Goal: Task Accomplishment & Management: Use online tool/utility

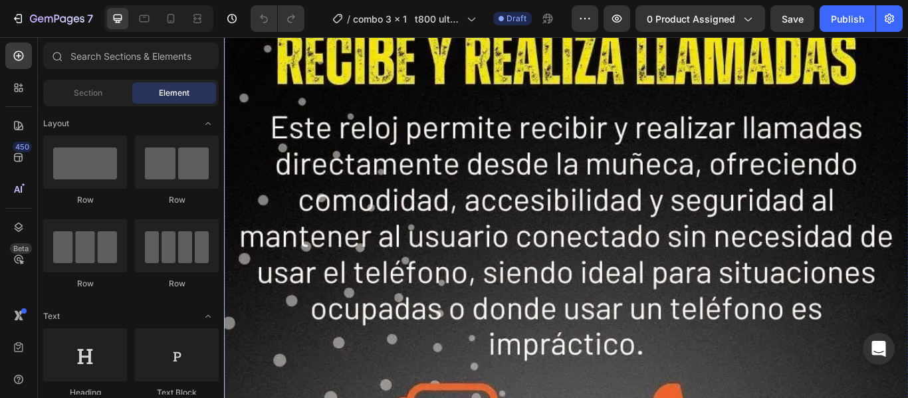
scroll to position [1373, 0]
click at [205, 21] on div at bounding box center [197, 18] width 21 height 21
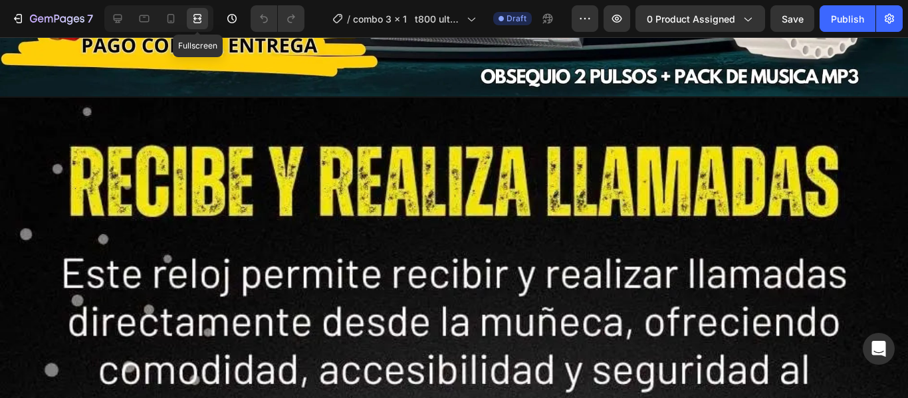
scroll to position [1383, 0]
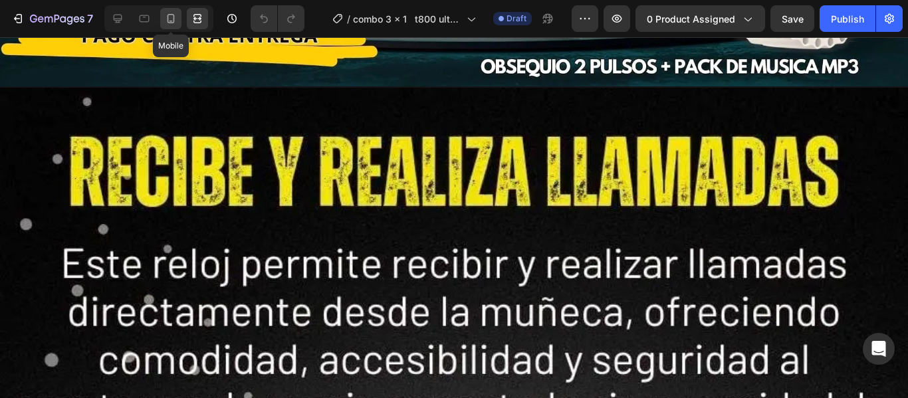
click at [167, 15] on icon at bounding box center [170, 18] width 13 height 13
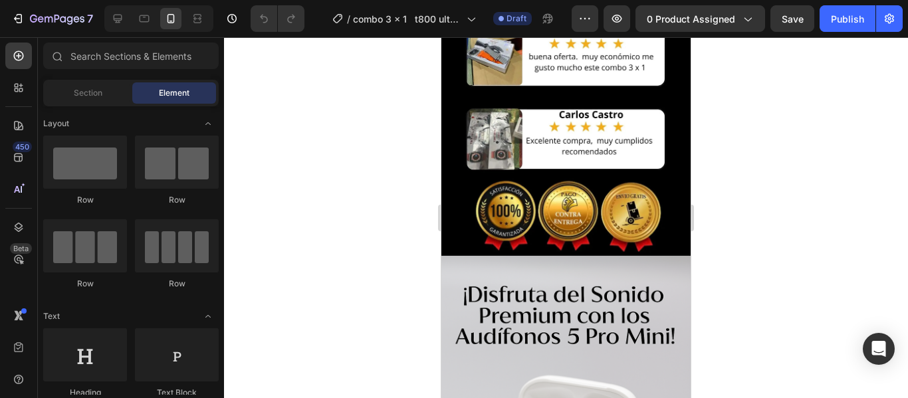
scroll to position [3208, 0]
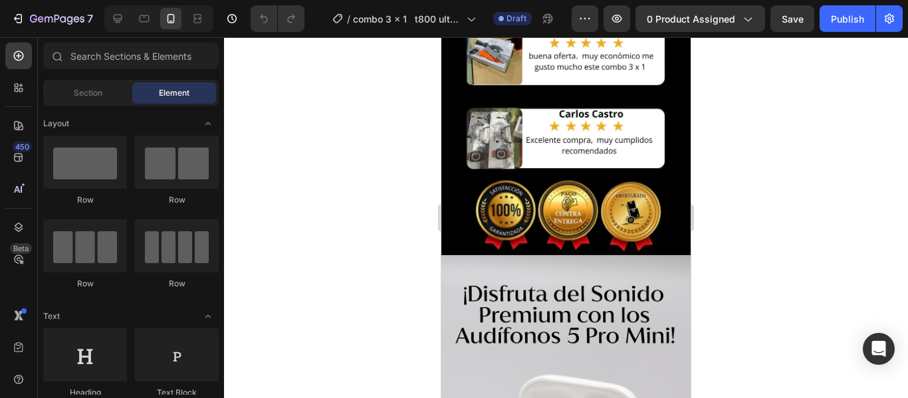
click at [721, 256] on div at bounding box center [566, 217] width 684 height 361
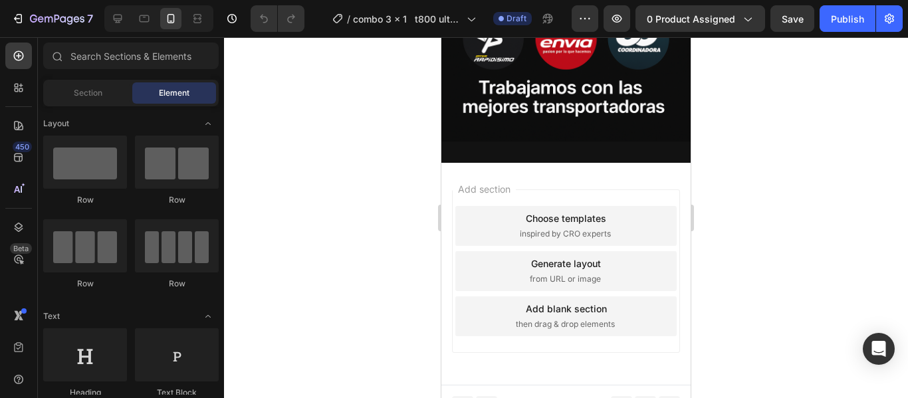
scroll to position [4276, 0]
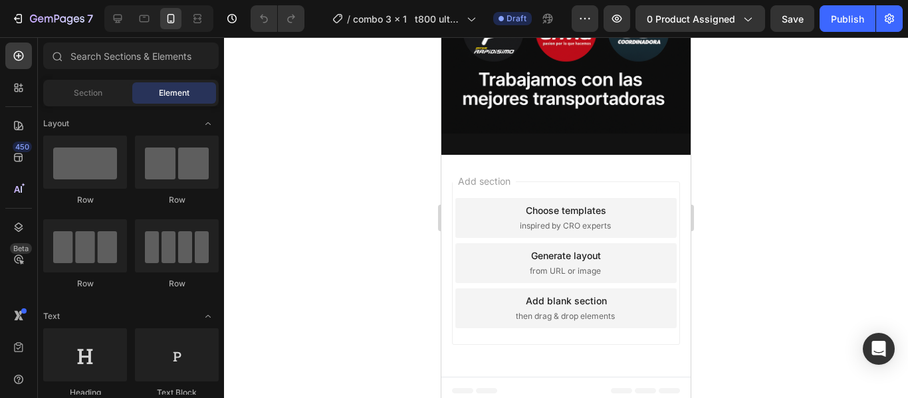
click at [837, 36] on div "7 Version history / combo 3 x 1 t800 ultra + audifonos Draft Preview 0 product …" at bounding box center [454, 19] width 908 height 38
click at [837, 27] on button "Publish" at bounding box center [848, 18] width 56 height 27
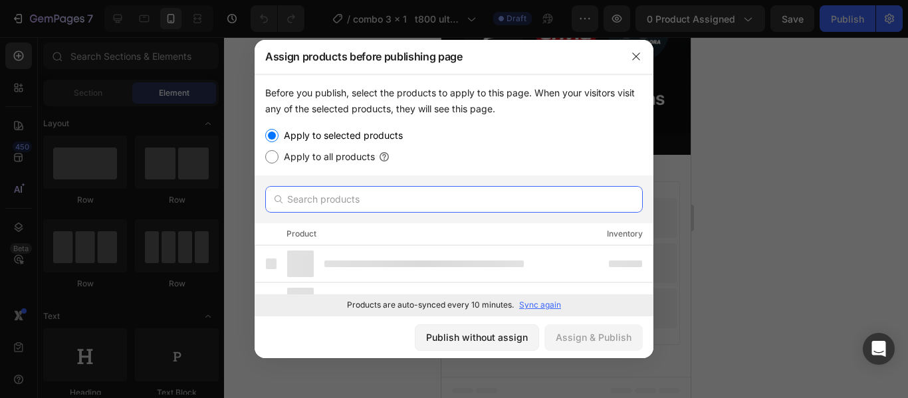
click at [325, 202] on input "text" at bounding box center [454, 199] width 378 height 27
click at [630, 59] on button "button" at bounding box center [636, 56] width 21 height 21
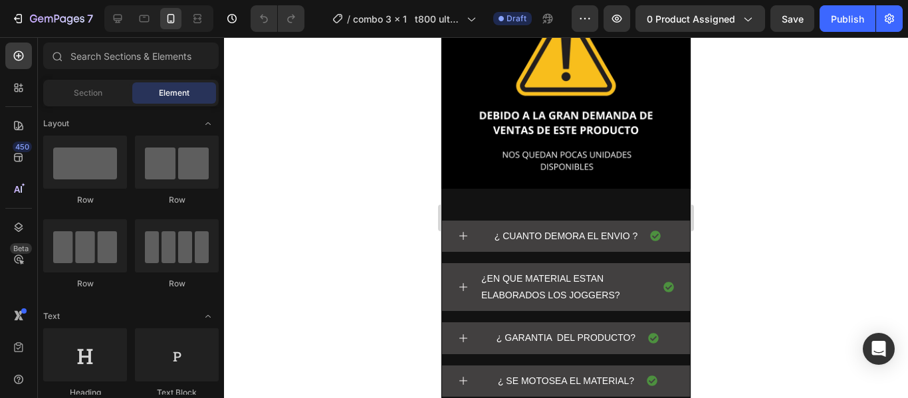
scroll to position [3486, 0]
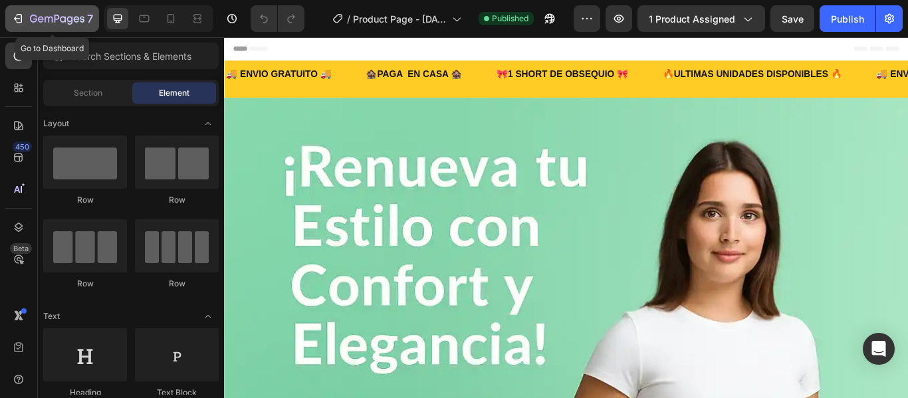
click at [70, 15] on icon "button" at bounding box center [57, 19] width 55 height 11
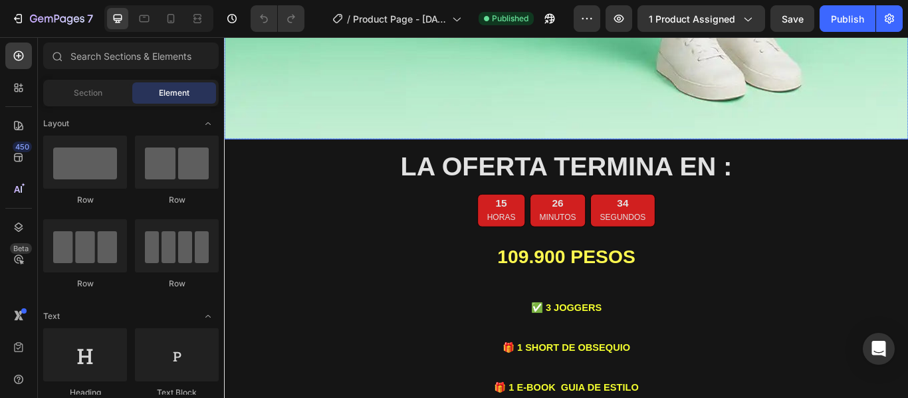
scroll to position [1150, 0]
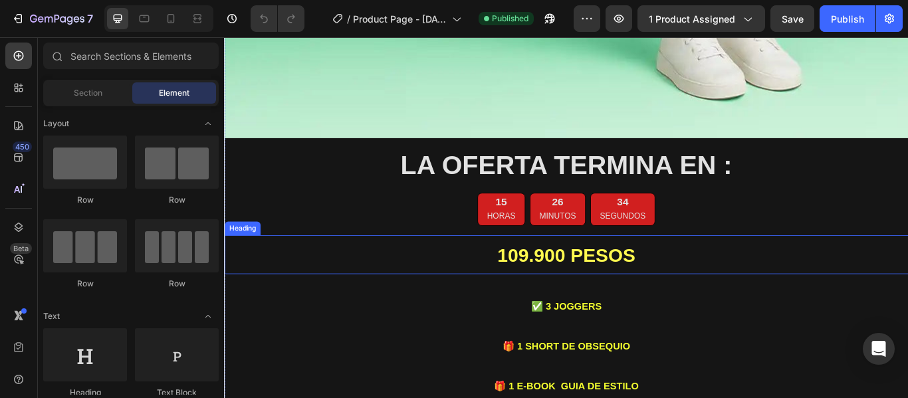
click at [550, 279] on strong "109.900 PESOS" at bounding box center [623, 291] width 161 height 25
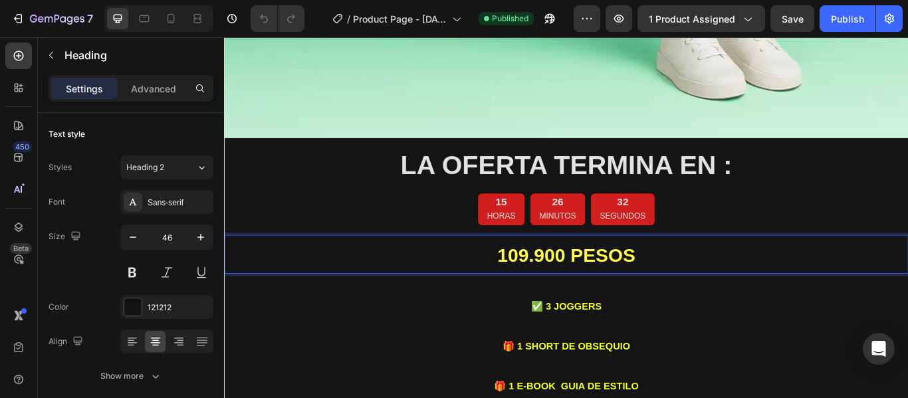
click at [558, 279] on strong "109.900 PESOS" at bounding box center [623, 291] width 161 height 25
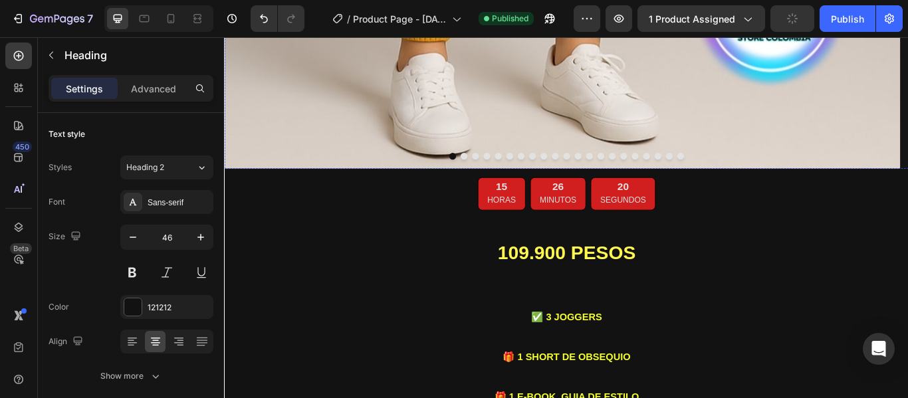
scroll to position [5646, 0]
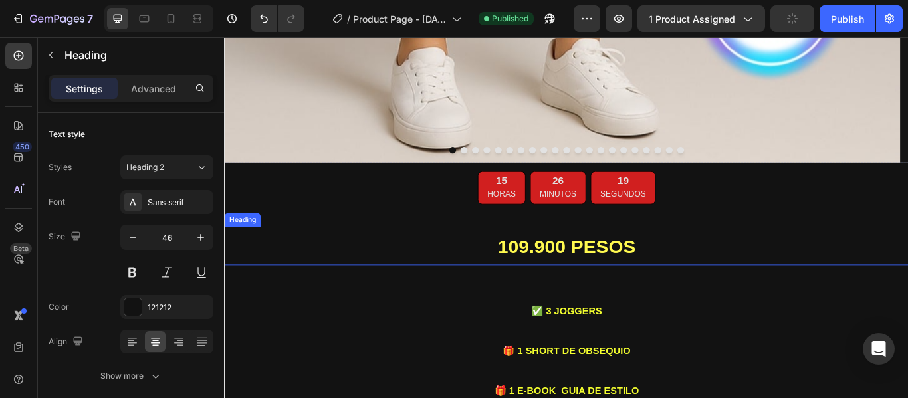
click at [573, 269] on strong "109.900 PESOS" at bounding box center [623, 281] width 161 height 25
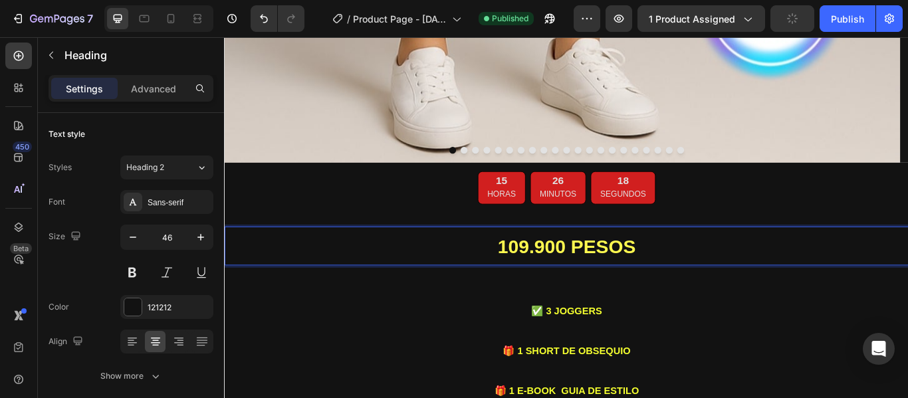
click at [563, 269] on strong "109.900 PESOS" at bounding box center [623, 281] width 161 height 25
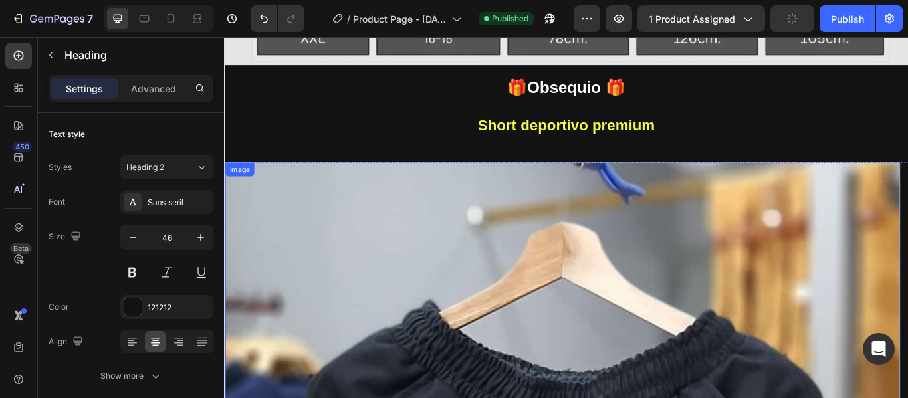
scroll to position [8921, 0]
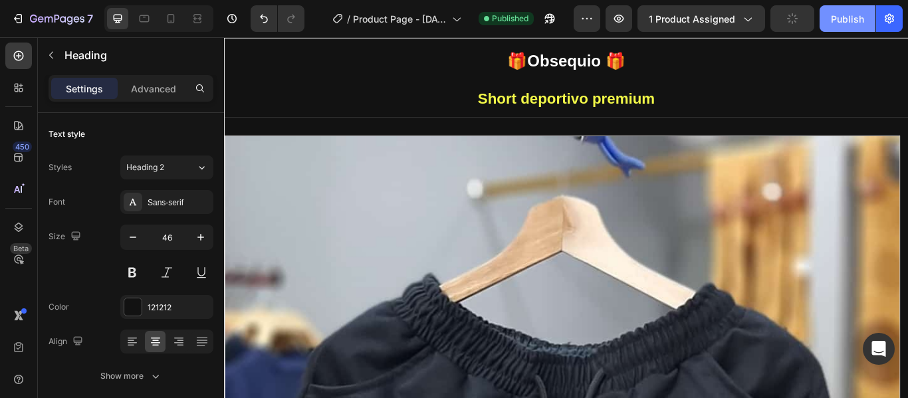
click at [831, 19] on button "Publish" at bounding box center [848, 18] width 56 height 27
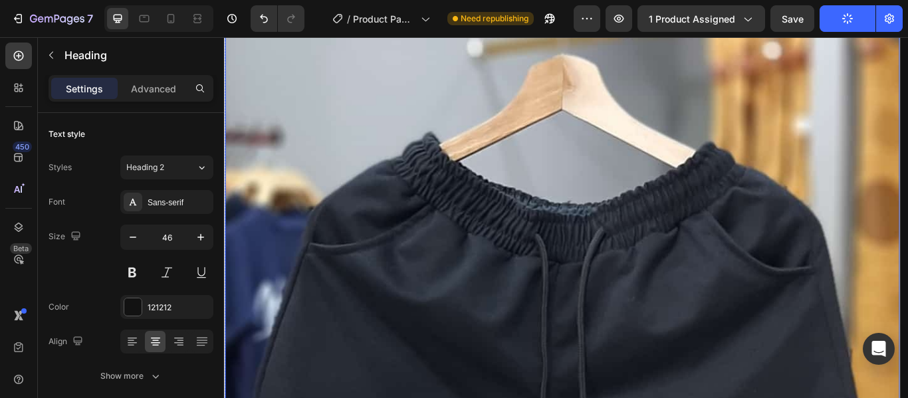
scroll to position [9050, 0]
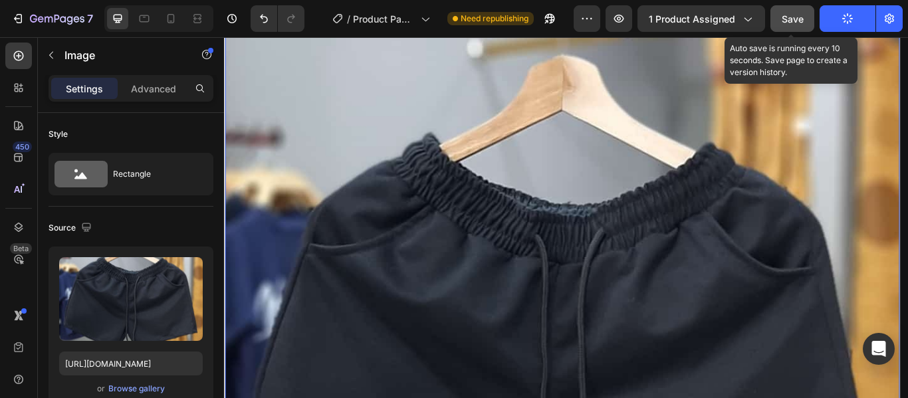
click at [783, 24] on span "Save" at bounding box center [793, 18] width 22 height 11
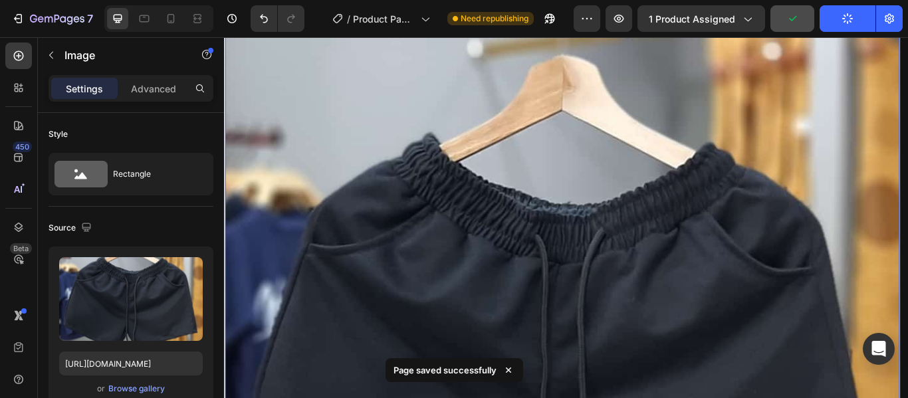
click at [845, 19] on icon "button" at bounding box center [847, 18] width 13 height 13
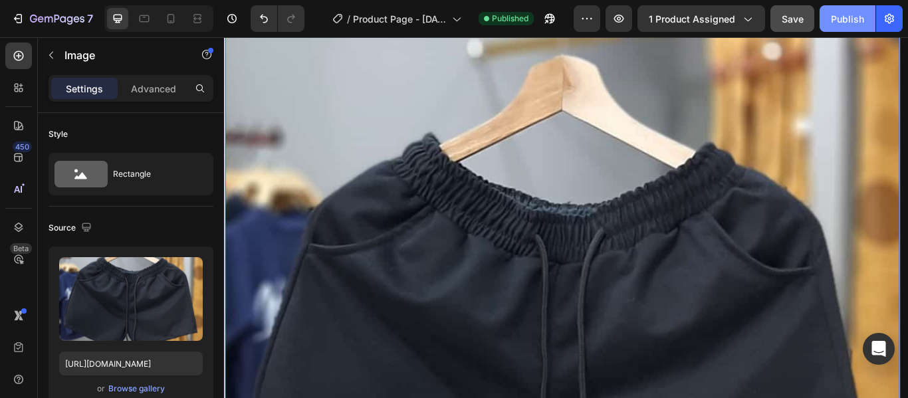
click at [839, 16] on div "Publish" at bounding box center [847, 19] width 33 height 14
click at [172, 19] on icon at bounding box center [170, 18] width 13 height 13
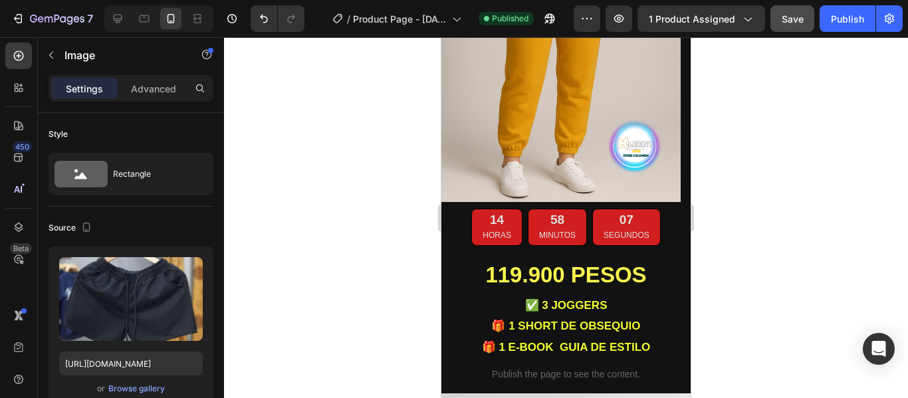
scroll to position [1390, 0]
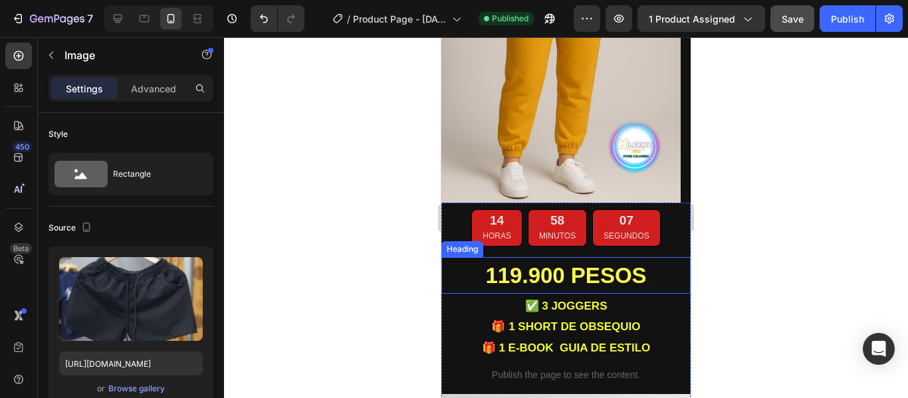
click at [504, 263] on strong "119.900 PESOS" at bounding box center [566, 275] width 161 height 25
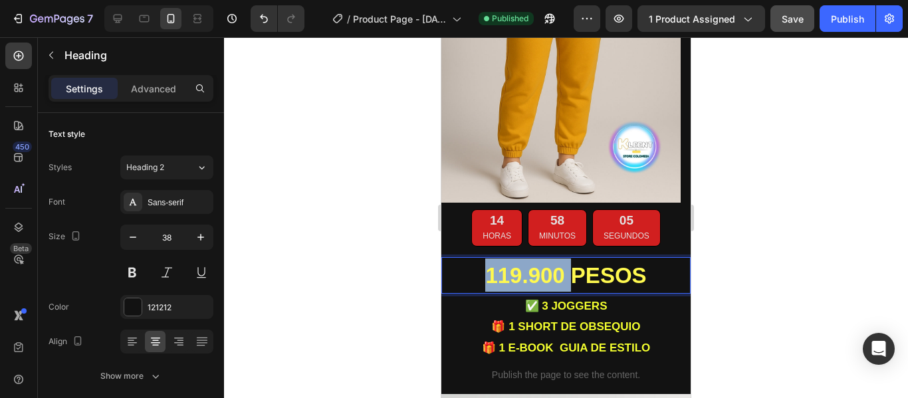
click at [503, 263] on strong "119.900 PESOS" at bounding box center [566, 275] width 161 height 25
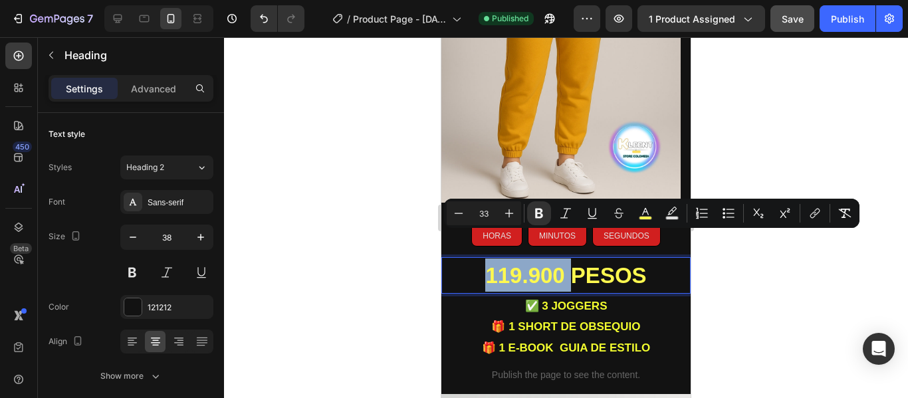
click at [503, 263] on strong "119.900 PESOS" at bounding box center [566, 275] width 161 height 25
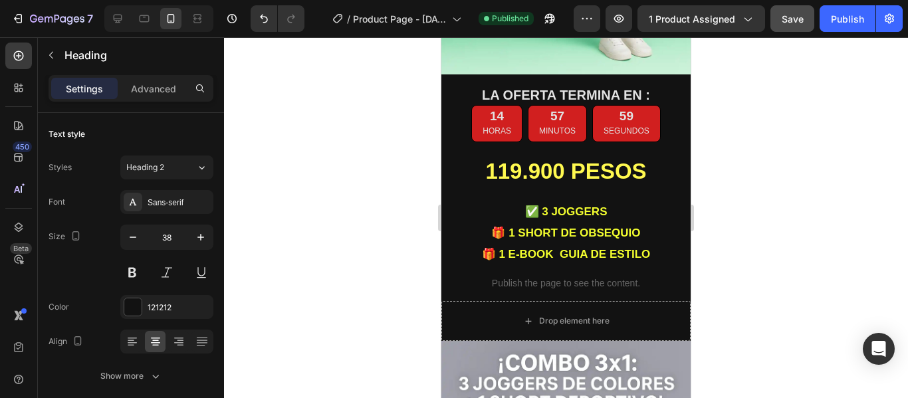
scroll to position [395, 0]
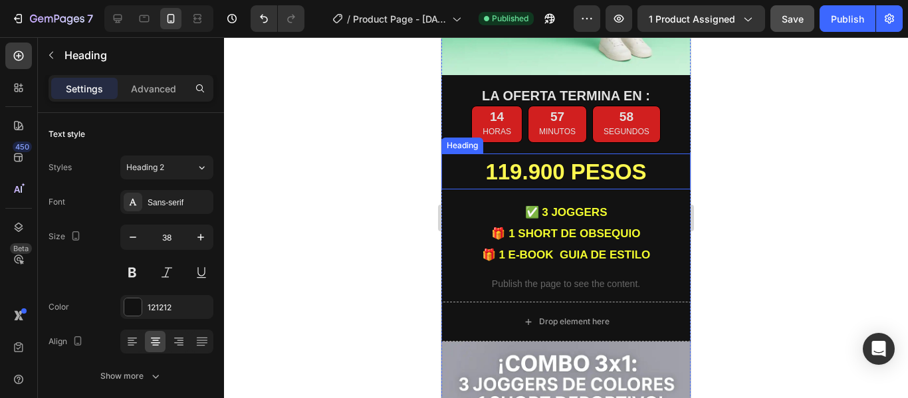
click at [525, 168] on strong "119.900 PESOS" at bounding box center [566, 172] width 161 height 25
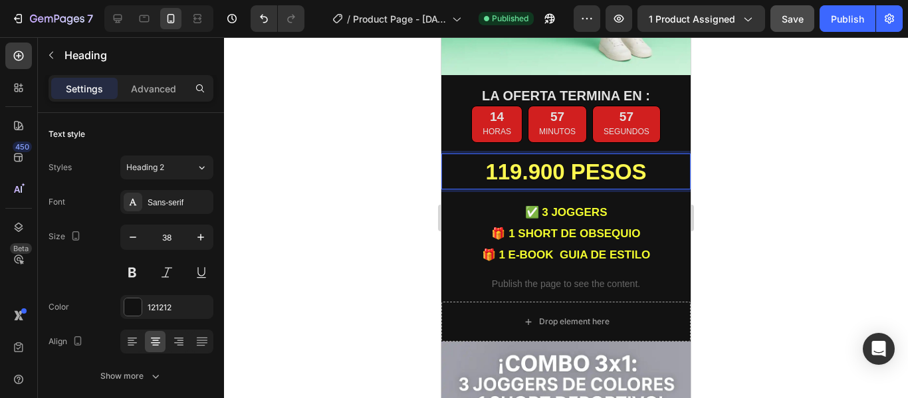
click at [504, 160] on strong "119.900 PESOS" at bounding box center [566, 172] width 161 height 25
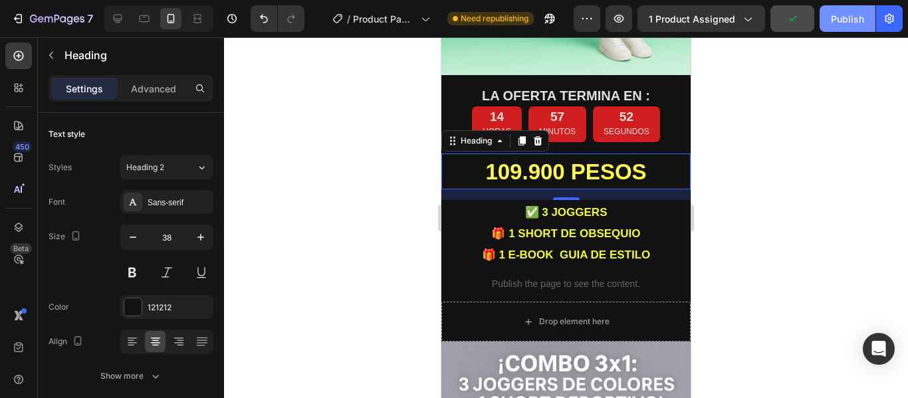
click at [850, 21] on div "Publish" at bounding box center [847, 19] width 33 height 14
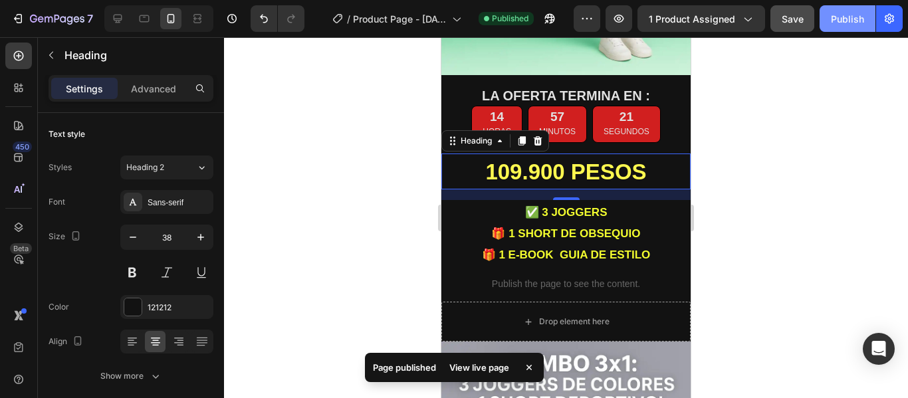
click at [850, 21] on div "Publish" at bounding box center [847, 19] width 33 height 14
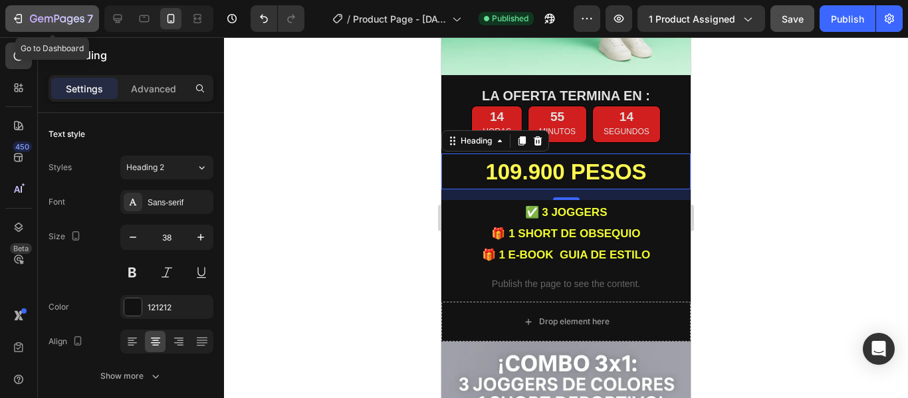
click at [78, 19] on icon "button" at bounding box center [57, 19] width 55 height 11
